Goal: Transaction & Acquisition: Purchase product/service

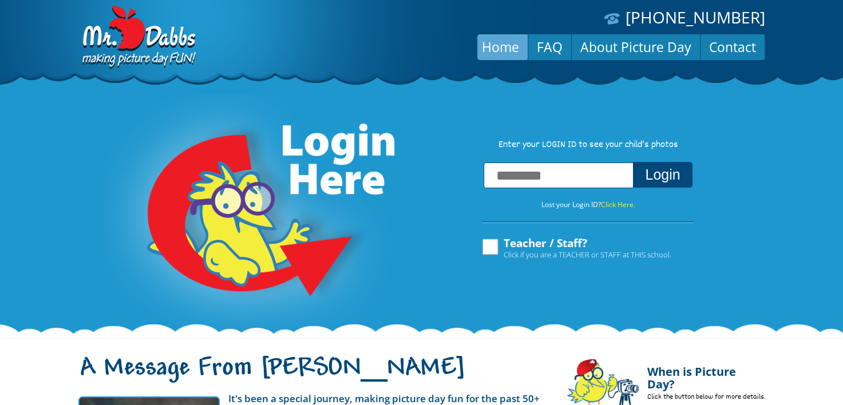
click at [654, 297] on div "**********" at bounding box center [421, 197] width 843 height 280
click at [584, 179] on input "text" at bounding box center [559, 176] width 150 height 26
type input "**********"
click at [658, 182] on button "Login" at bounding box center [662, 175] width 59 height 26
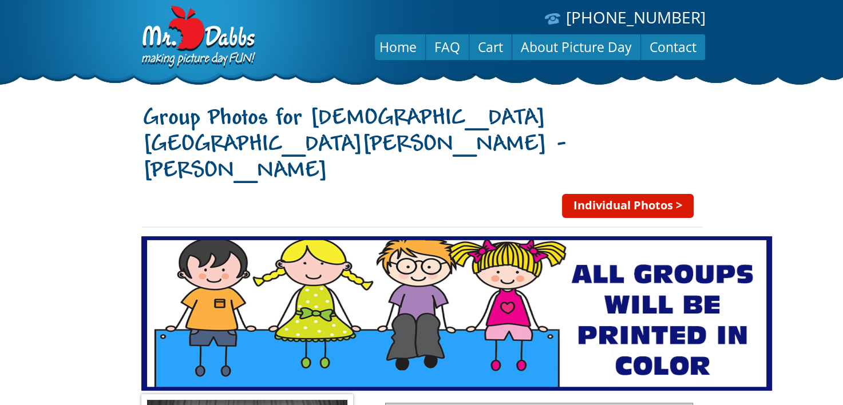
click at [807, 128] on body "(888) 598-4911 Menu Home FAQ Cart About Picture Day Contact Group Photos for St…" at bounding box center [421, 202] width 843 height 405
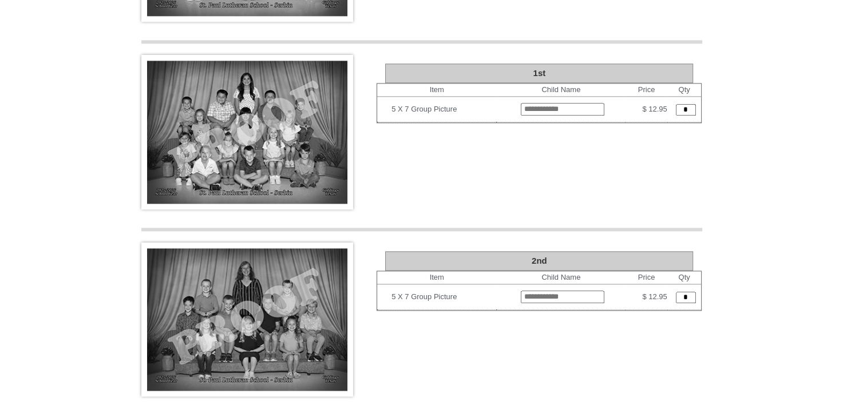
scroll to position [1538, 0]
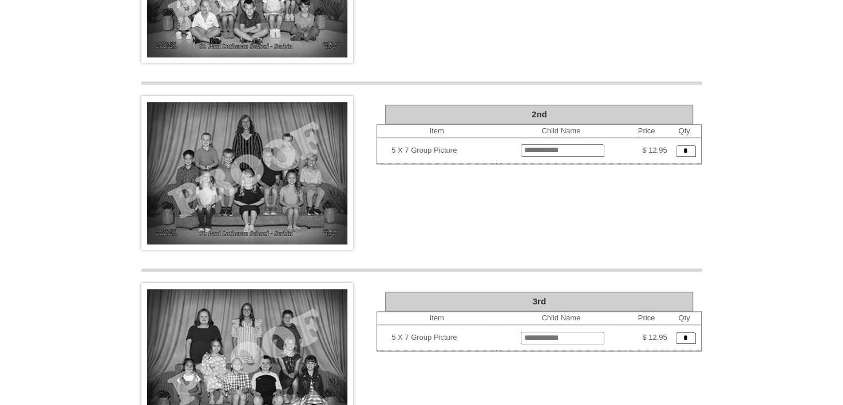
type input "**********"
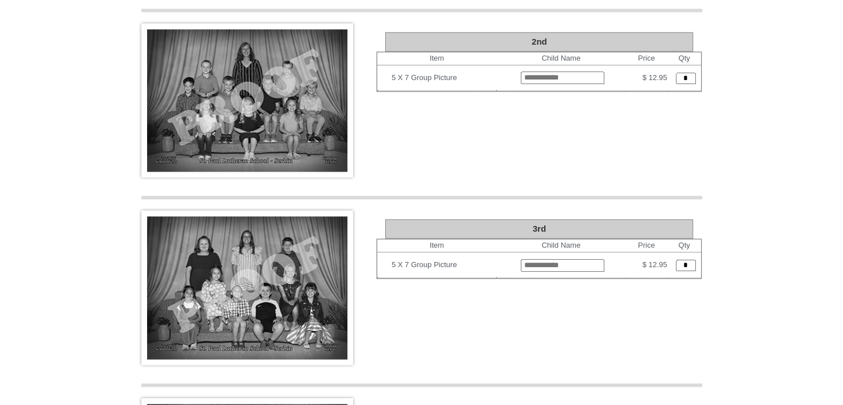
scroll to position [1757, 0]
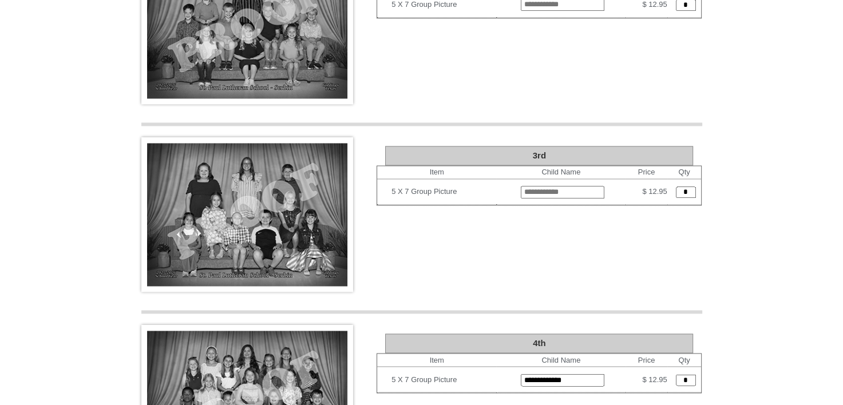
type input "*"
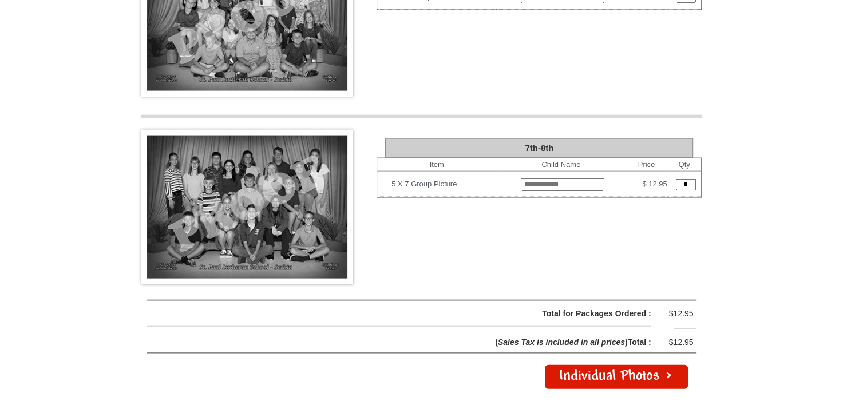
scroll to position [2330, 0]
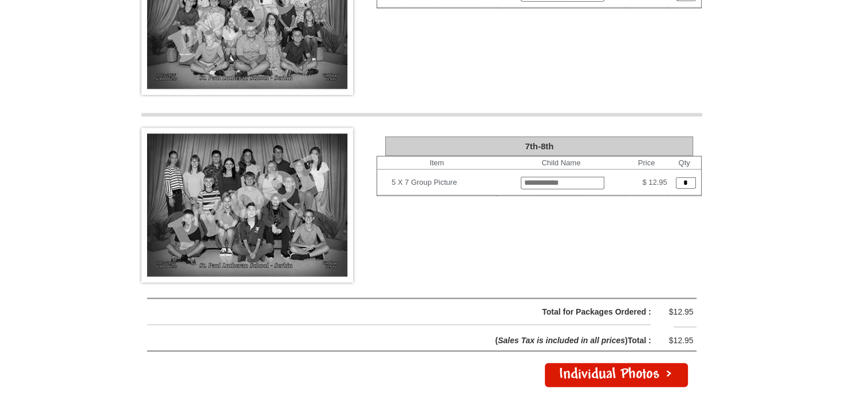
click at [631, 363] on link "Individual Photos >" at bounding box center [616, 375] width 143 height 24
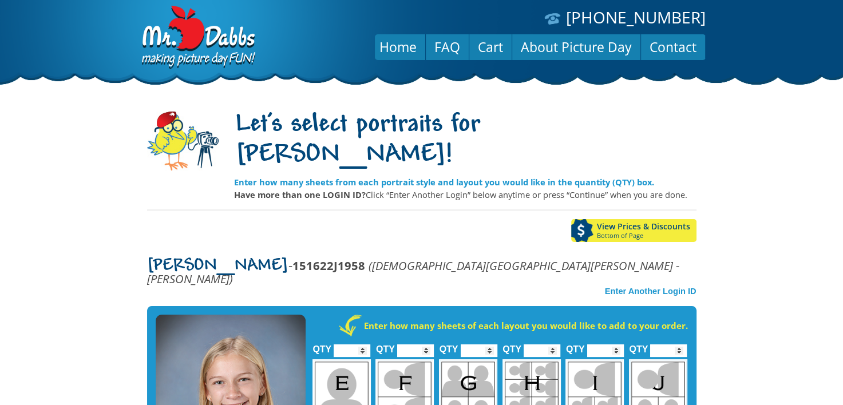
click at [759, 181] on body "[PHONE_NUMBER] Menu Home FAQ Cart About Picture Day Contact Let's select portra…" at bounding box center [421, 202] width 843 height 405
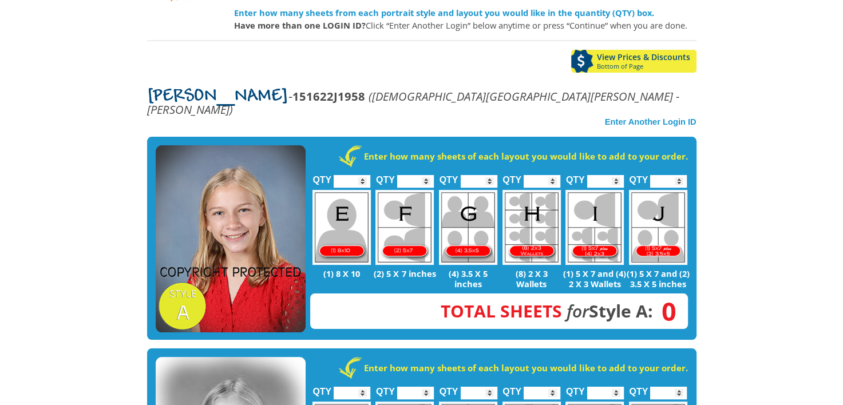
scroll to position [160, 0]
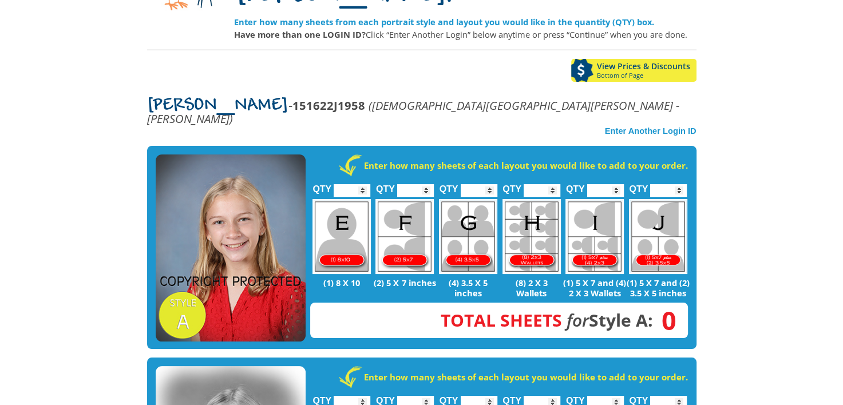
type input "*"
click at [363, 184] on input "*" at bounding box center [352, 190] width 37 height 13
type input "*"
click at [490, 184] on input "*" at bounding box center [479, 190] width 37 height 13
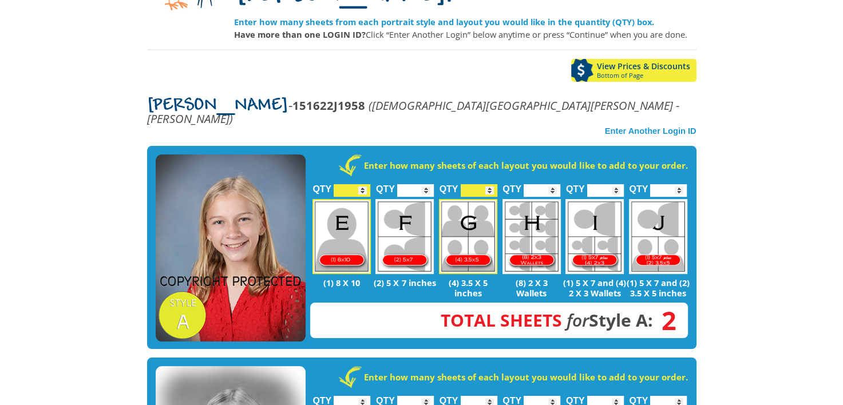
click at [735, 153] on body "(888) 598-4911 Menu Home FAQ Cart About Picture Day Contact Let's select portra…" at bounding box center [421, 42] width 843 height 405
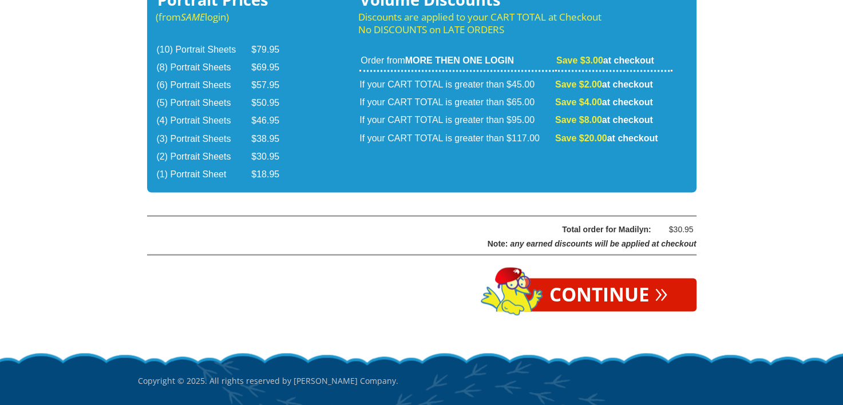
scroll to position [1980, 0]
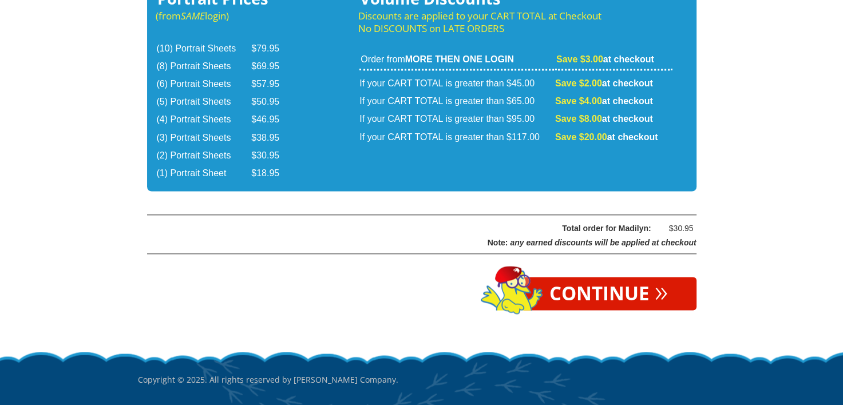
click at [588, 277] on link "Continue »" at bounding box center [609, 293] width 176 height 33
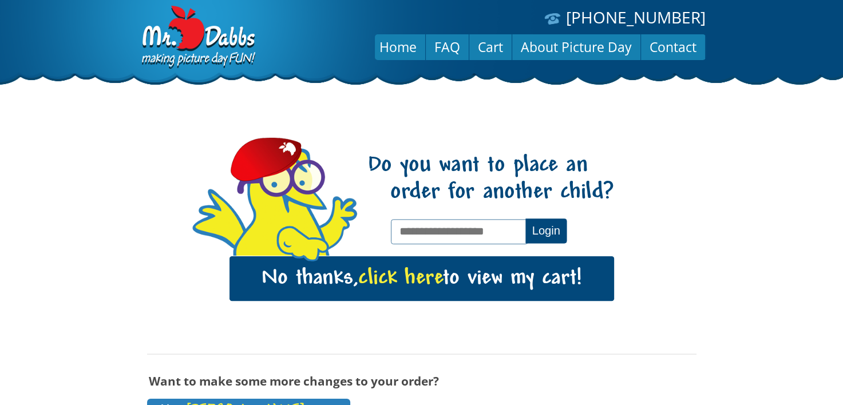
click at [467, 228] on input "text" at bounding box center [459, 231] width 137 height 25
click at [441, 230] on input "**********" at bounding box center [459, 231] width 137 height 25
type input "**********"
click at [525, 219] on button "Login" at bounding box center [545, 231] width 41 height 25
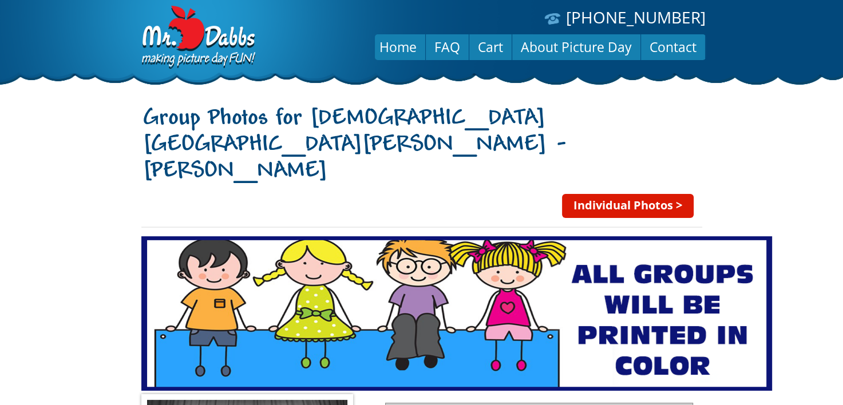
click at [111, 189] on body "[PHONE_NUMBER] Menu Home FAQ Cart About Picture Day Contact Group Photos for [D…" at bounding box center [421, 202] width 843 height 405
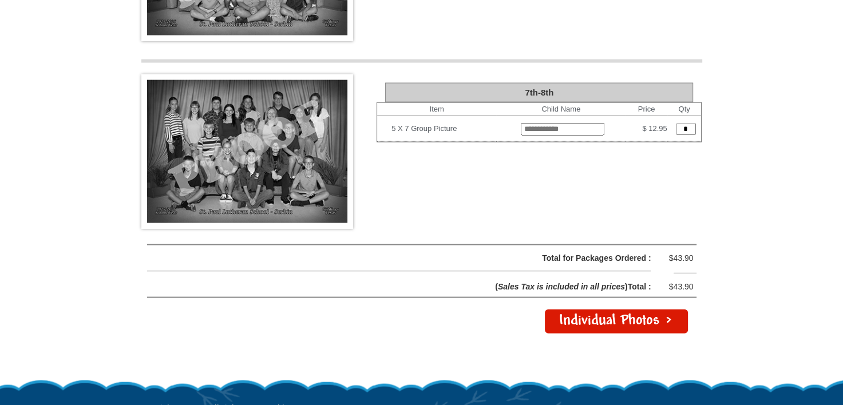
scroll to position [2382, 0]
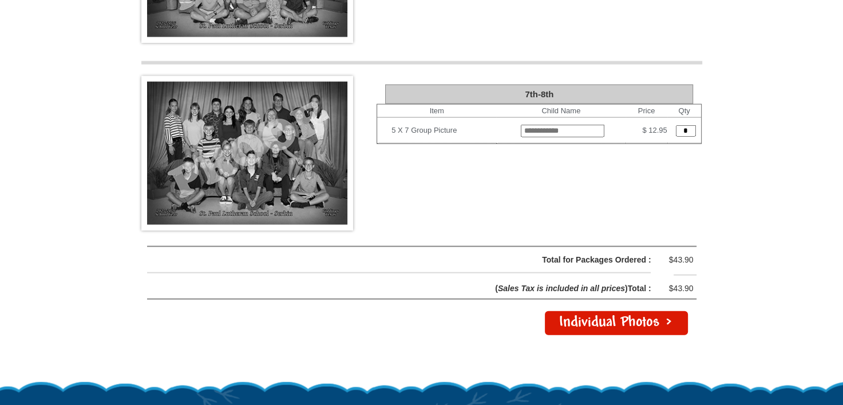
click at [521, 125] on input "text" at bounding box center [563, 131] width 84 height 13
type input "**********"
click at [684, 125] on input "*" at bounding box center [686, 130] width 20 height 11
type input "*"
click at [609, 311] on link "Individual Photos >" at bounding box center [616, 323] width 143 height 24
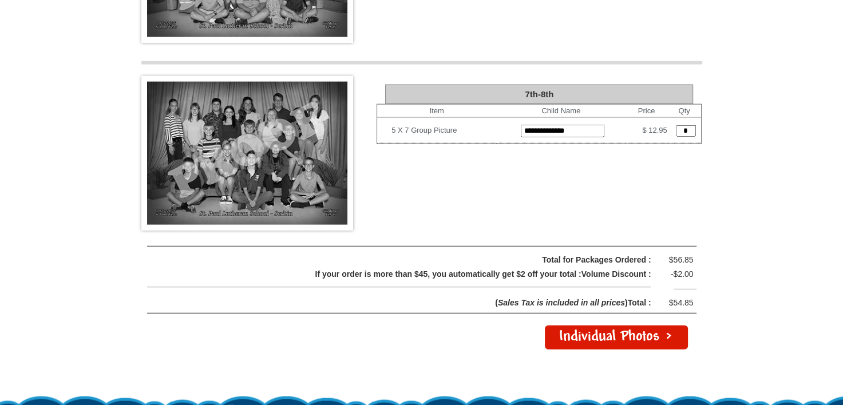
click at [609, 259] on div at bounding box center [421, 293] width 549 height 113
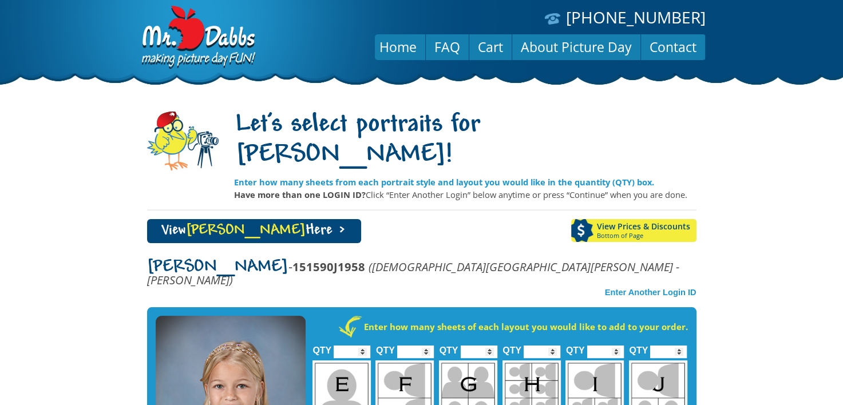
click at [726, 203] on body "(888) 598-4911 Menu Home FAQ Cart About Picture Day Contact Let's select portra…" at bounding box center [421, 202] width 843 height 405
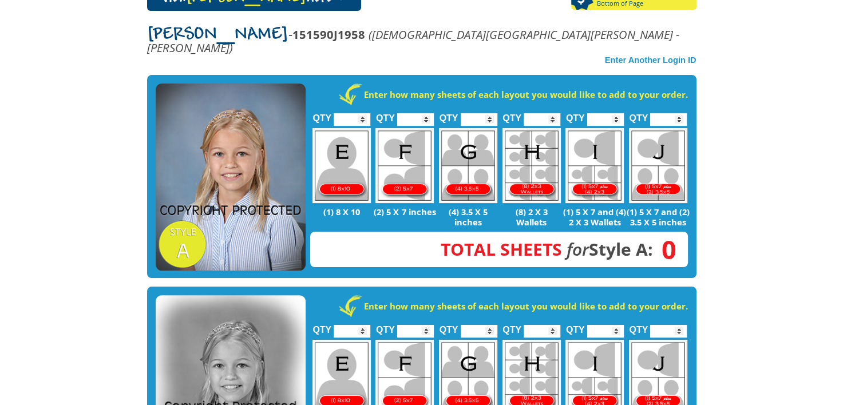
scroll to position [206, 0]
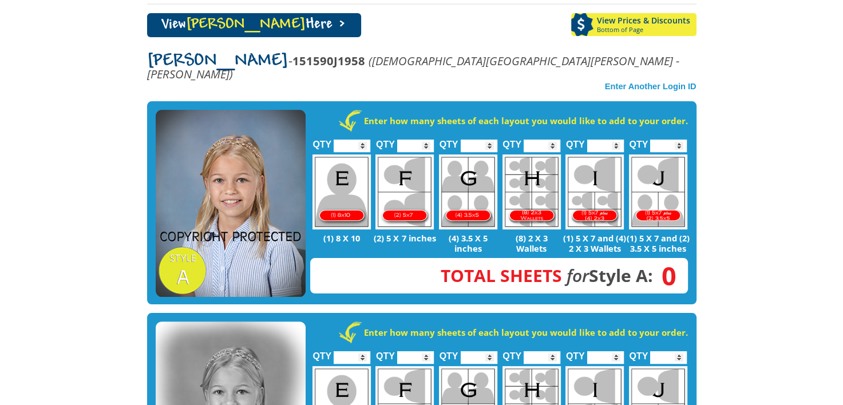
type input "*"
click at [362, 140] on input "*" at bounding box center [352, 146] width 37 height 13
type input "*"
click at [488, 140] on input "*" at bounding box center [479, 146] width 37 height 13
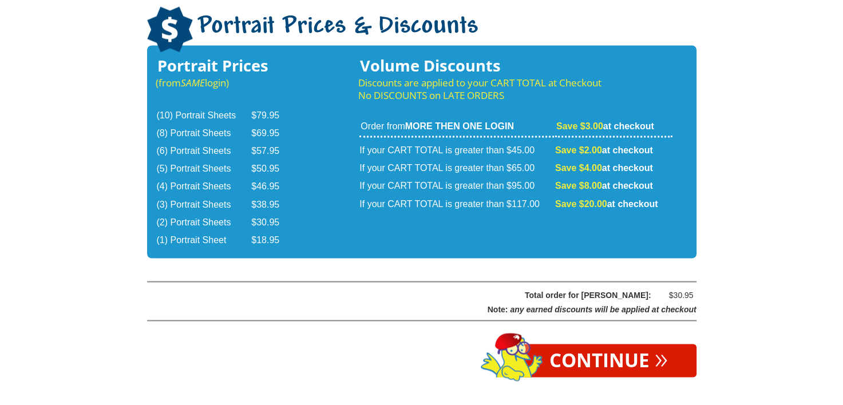
scroll to position [1982, 0]
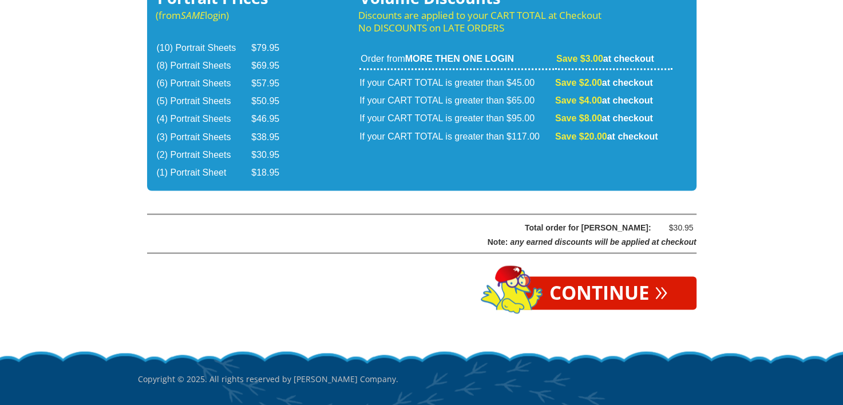
click at [576, 276] on link "Continue »" at bounding box center [609, 292] width 176 height 33
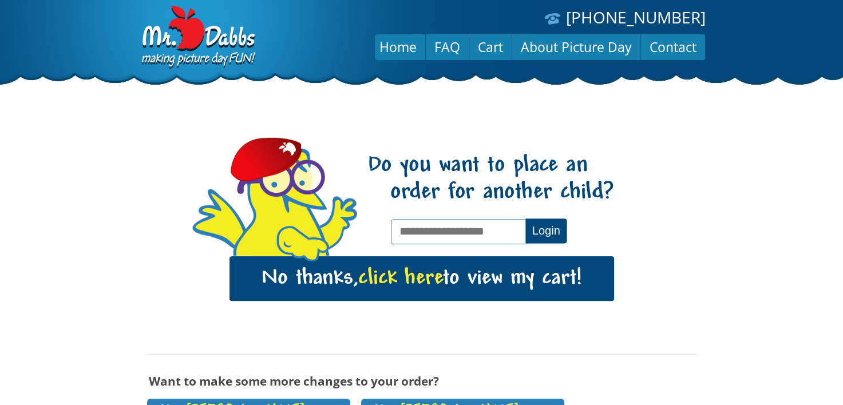
click at [593, 245] on div "Do you want to place an order for another child? Login" at bounding box center [490, 203] width 247 height 106
click at [676, 201] on div "Do you want to place an order for another child? Login No thanks, click here to…" at bounding box center [421, 270] width 549 height 306
click at [389, 52] on link "Home" at bounding box center [398, 46] width 54 height 27
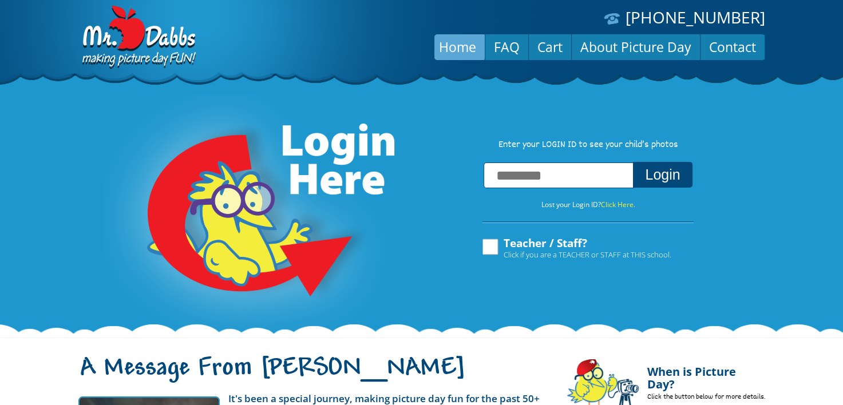
click at [490, 250] on label "Teacher / Staff? Click if you are a TEACHER or STAFF at THIS school." at bounding box center [576, 248] width 191 height 22
click at [528, 173] on input "text" at bounding box center [559, 176] width 150 height 26
type input "**********"
click at [668, 176] on button "Login" at bounding box center [662, 175] width 59 height 26
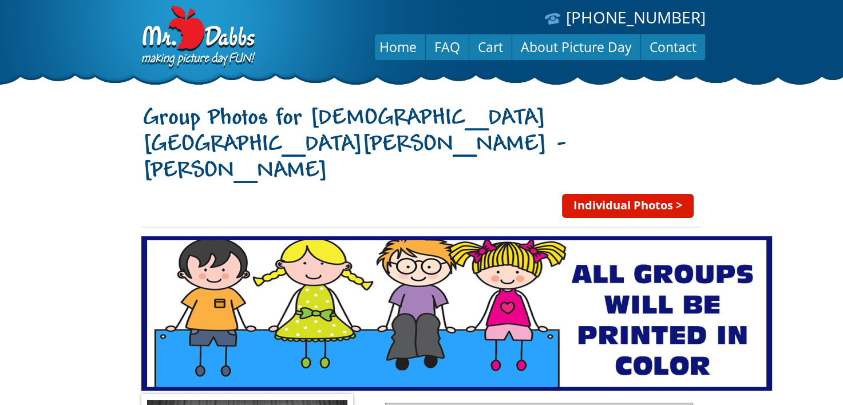
click at [73, 217] on body "[PHONE_NUMBER] Menu Home FAQ Cart About Picture Day Contact Group Photos for [D…" at bounding box center [421, 202] width 843 height 405
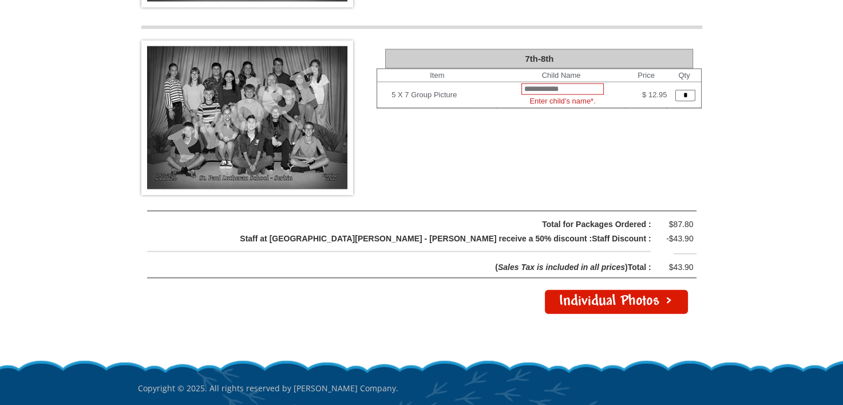
scroll to position [2419, 0]
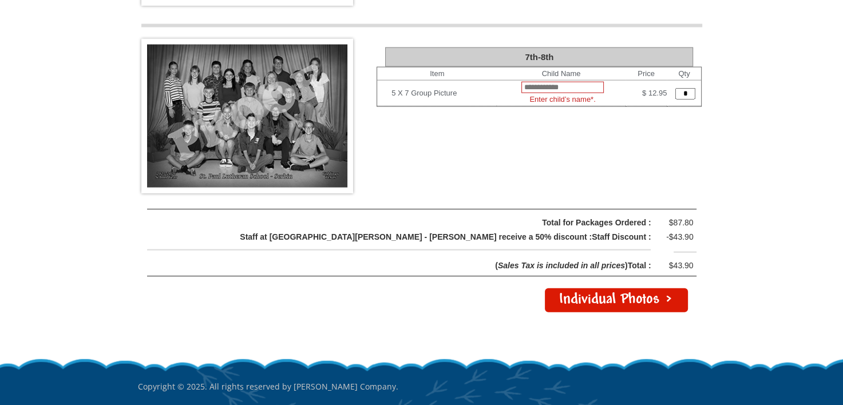
click at [580, 288] on link "Individual Photos >" at bounding box center [616, 300] width 143 height 24
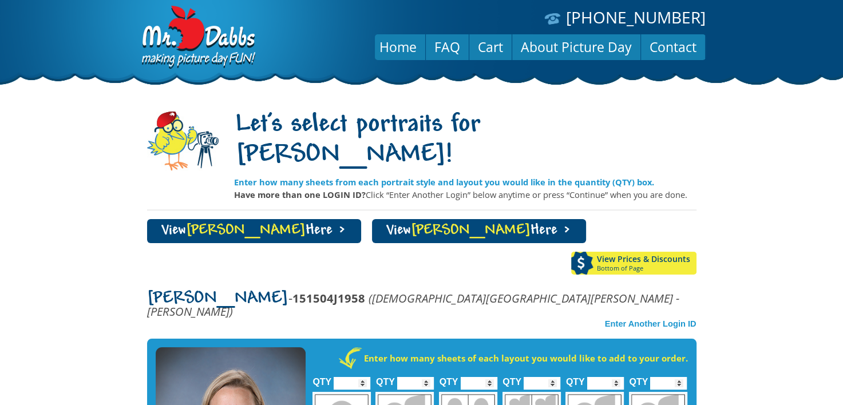
click at [57, 185] on body "[PHONE_NUMBER] Menu Home FAQ Cart About Picture Day Contact Let's select portra…" at bounding box center [421, 202] width 843 height 405
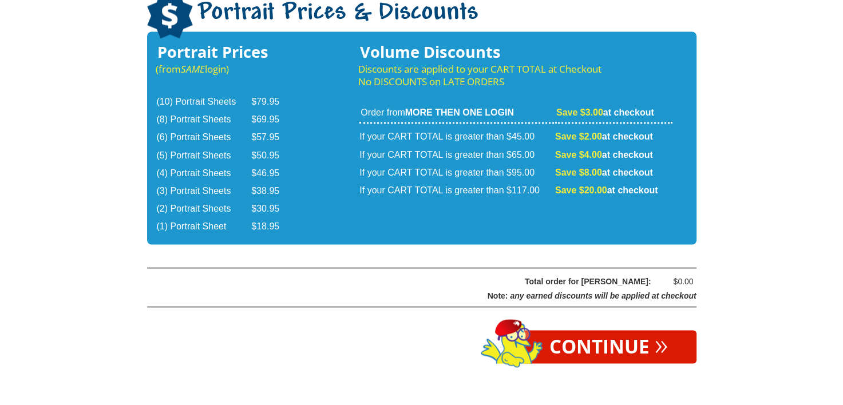
scroll to position [1982, 0]
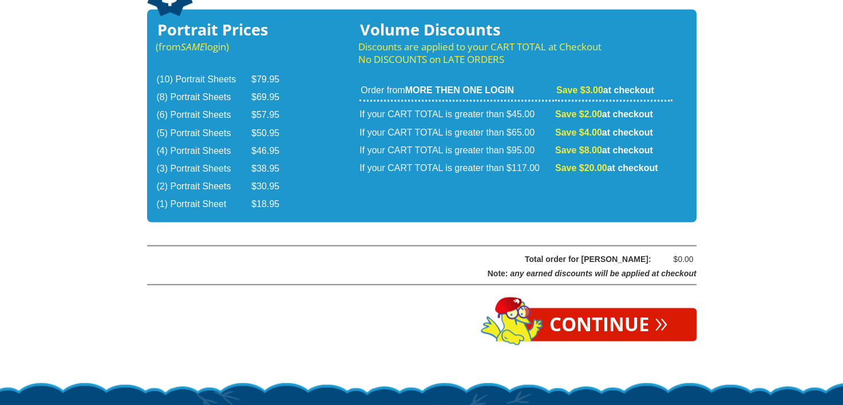
click at [577, 308] on link "Continue »" at bounding box center [609, 324] width 176 height 33
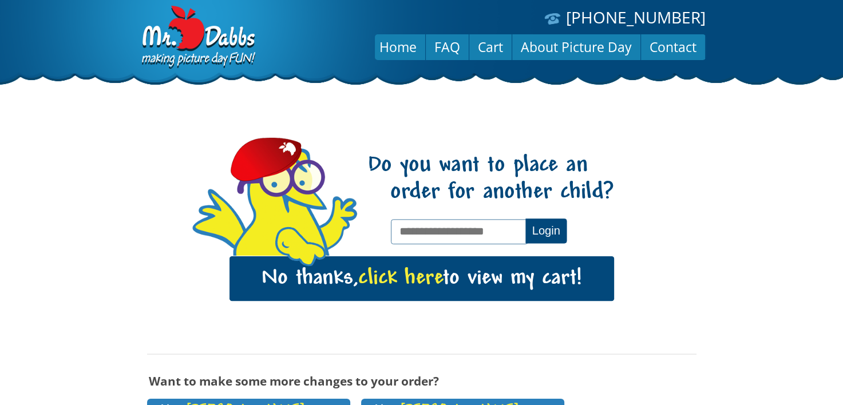
click at [411, 282] on span "click here" at bounding box center [400, 278] width 85 height 23
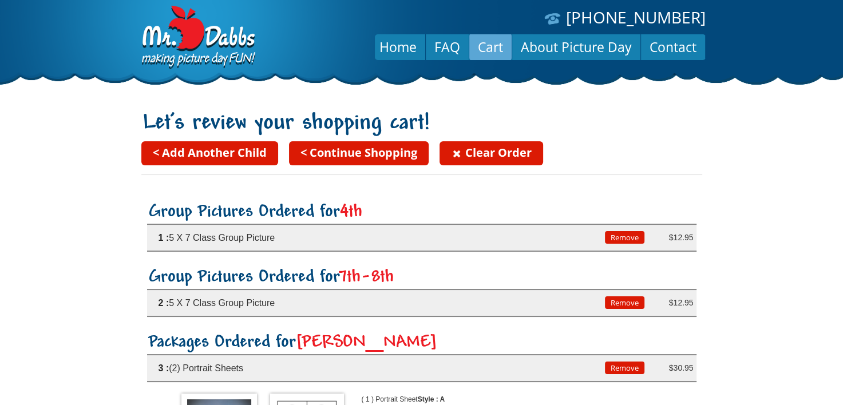
click at [62, 244] on body "[PHONE_NUMBER] Menu Home FAQ Cart About Picture Day Contact Let’s review your s…" at bounding box center [421, 202] width 843 height 405
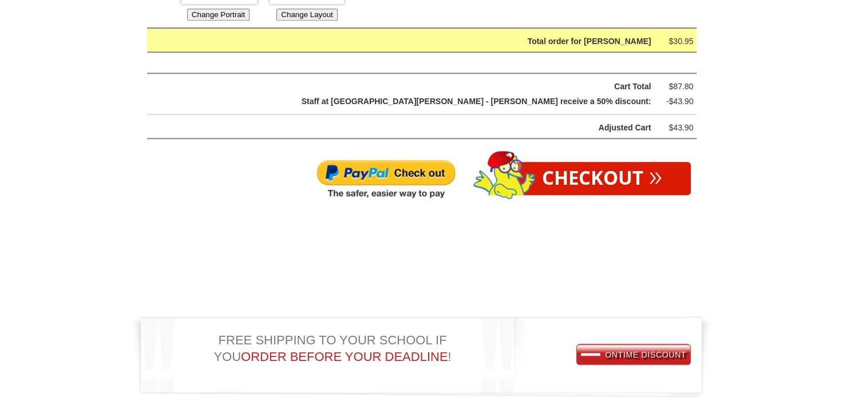
scroll to position [961, 0]
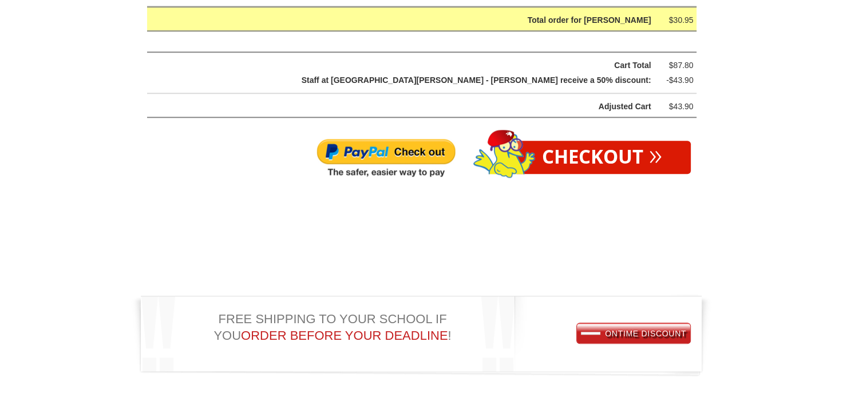
click at [375, 153] on img at bounding box center [386, 158] width 140 height 41
